Goal: Task Accomplishment & Management: Use online tool/utility

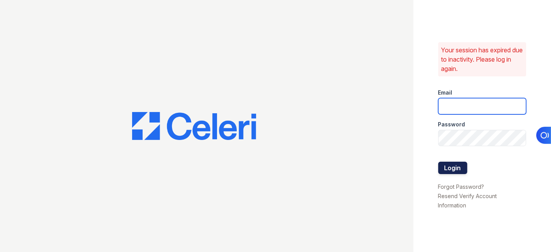
type input "cruiz@lantowerliving.com"
click at [456, 166] on button "Login" at bounding box center [453, 168] width 29 height 12
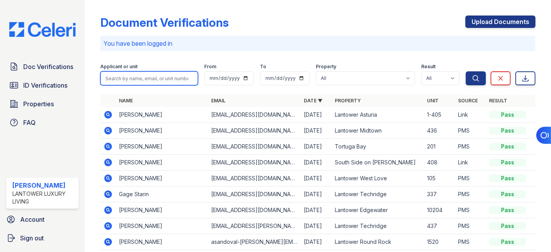
click at [144, 79] on input "search" at bounding box center [149, 78] width 98 height 14
paste input "[EMAIL_ADDRESS][DOMAIN_NAME]"
type input "[EMAIL_ADDRESS][DOMAIN_NAME]"
click at [466, 71] on button "Search" at bounding box center [476, 78] width 20 height 14
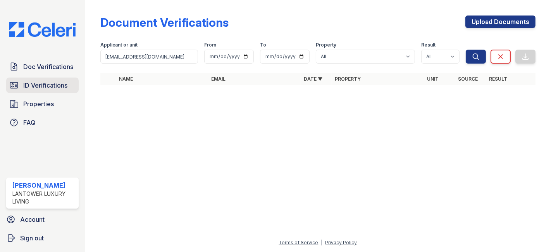
click at [38, 85] on span "ID Verifications" at bounding box center [45, 85] width 44 height 9
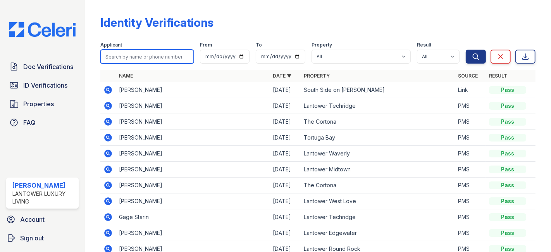
click at [154, 57] on input "search" at bounding box center [146, 57] width 93 height 14
paste input "atozophb@gmail.com"
type input "atozophb@gmail.com"
click at [466, 50] on button "Search" at bounding box center [476, 57] width 20 height 14
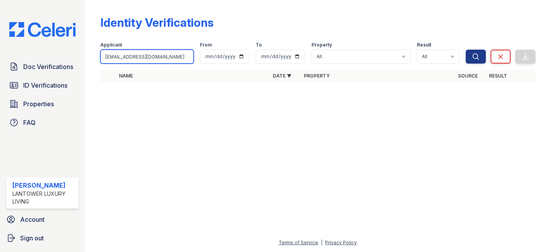
drag, startPoint x: 162, startPoint y: 57, endPoint x: 104, endPoint y: 60, distance: 57.9
click at [104, 60] on input "atozophb@gmail.com" at bounding box center [146, 57] width 93 height 14
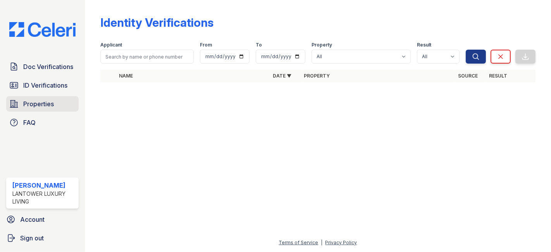
click at [38, 103] on span "Properties" at bounding box center [38, 103] width 31 height 9
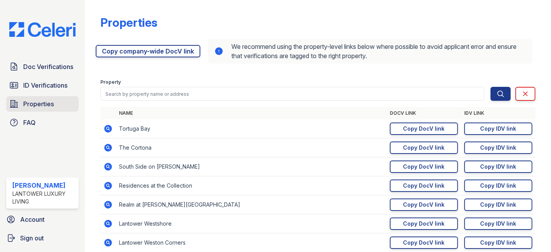
click at [36, 101] on span "Properties" at bounding box center [38, 103] width 31 height 9
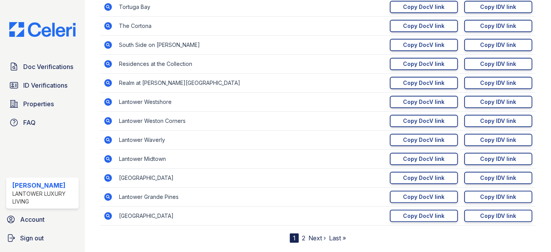
scroll to position [129, 0]
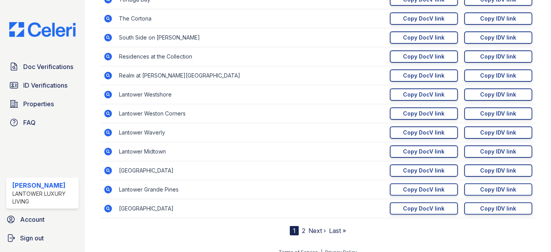
click at [302, 229] on link "2" at bounding box center [303, 231] width 3 height 8
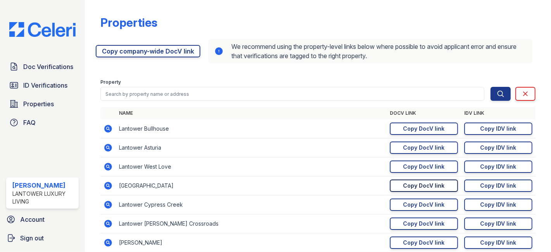
click at [413, 185] on div "Copy DocV link" at bounding box center [424, 186] width 41 height 8
click at [493, 183] on div "Copy IDV link" at bounding box center [499, 186] width 36 height 8
